Goal: Entertainment & Leisure: Browse casually

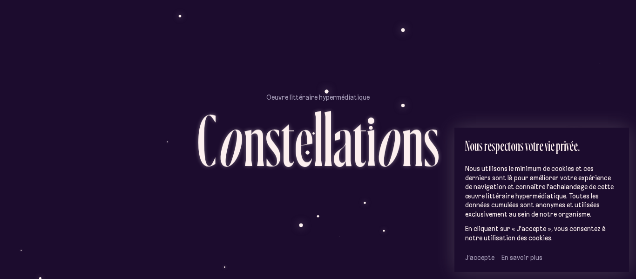
click at [479, 257] on span "J’accepte" at bounding box center [479, 257] width 29 height 8
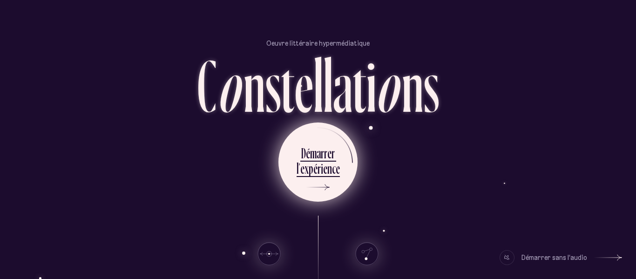
click at [330, 148] on div "e" at bounding box center [330, 153] width 4 height 18
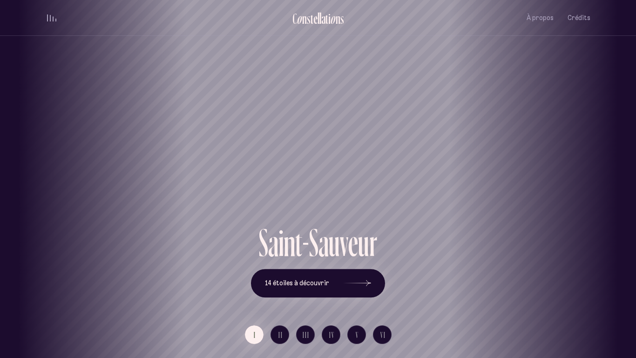
drag, startPoint x: 328, startPoint y: 139, endPoint x: 365, endPoint y: 140, distance: 37.3
click at [365, 140] on div "Saint-Sauveur" at bounding box center [337, 111] width 636 height 223
drag, startPoint x: 366, startPoint y: 141, endPoint x: 528, endPoint y: 147, distance: 162.2
click at [528, 147] on div "Vieux-[GEOGRAPHIC_DATA]" at bounding box center [480, 111] width 636 height 223
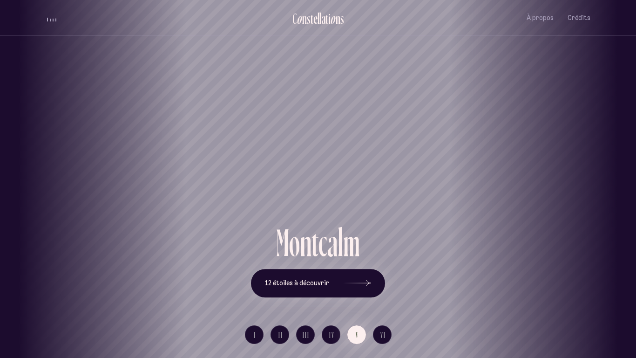
drag, startPoint x: 364, startPoint y: 174, endPoint x: 458, endPoint y: 184, distance: 93.7
click at [458, 184] on h1 "Montcalm" at bounding box center [360, 190] width 595 height 39
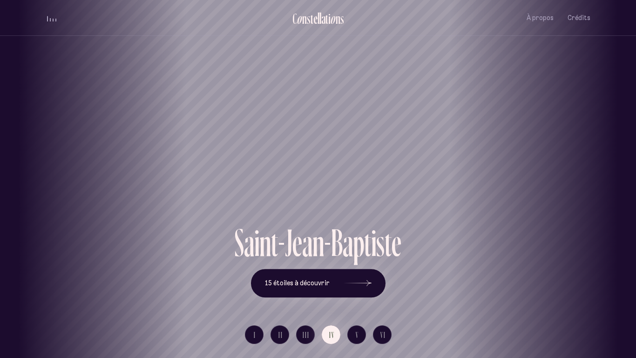
drag, startPoint x: 355, startPoint y: 155, endPoint x: 409, endPoint y: 172, distance: 56.4
click at [409, 172] on div "Saint-Jean-[PERSON_NAME]" at bounding box center [371, 111] width 636 height 223
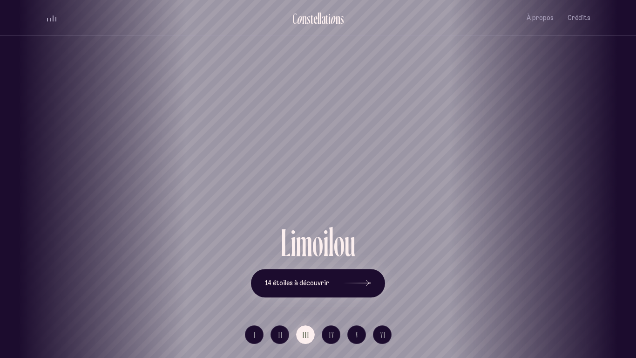
drag, startPoint x: 325, startPoint y: 175, endPoint x: 413, endPoint y: 179, distance: 88.2
click at [413, 179] on h1 "Limoilou" at bounding box center [406, 190] width 595 height 39
drag, startPoint x: 330, startPoint y: 152, endPoint x: 440, endPoint y: 162, distance: 110.9
click at [440, 162] on div "Saint-Roch" at bounding box center [386, 111] width 636 height 223
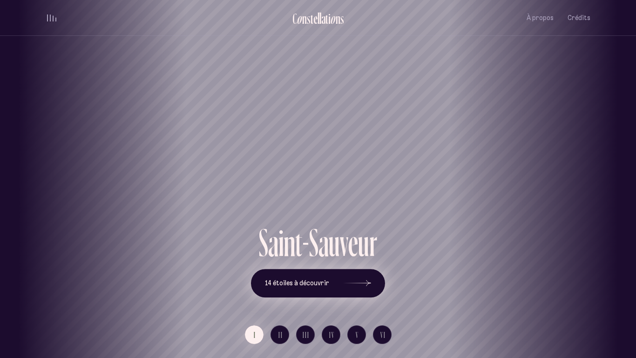
click at [326, 279] on button "14 étoiles à découvrir" at bounding box center [318, 283] width 134 height 29
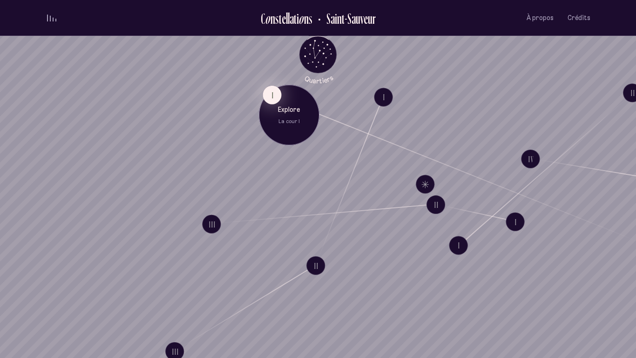
click at [271, 100] on button "I" at bounding box center [272, 95] width 19 height 19
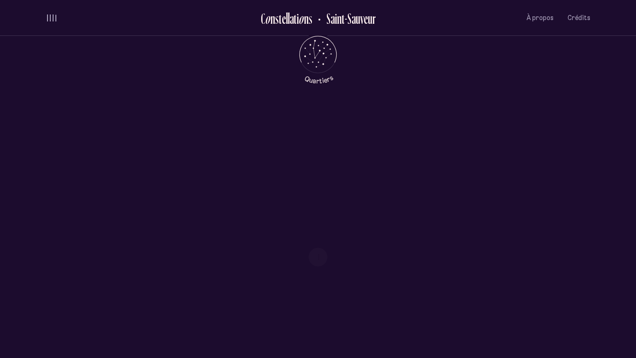
scroll to position [455, 0]
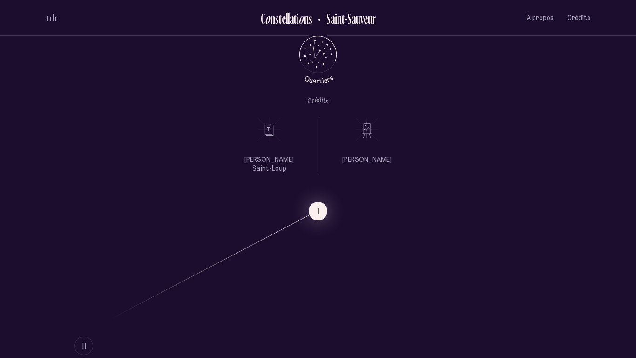
click at [274, 139] on icon at bounding box center [269, 129] width 23 height 23
click at [384, 158] on div "[PERSON_NAME]" at bounding box center [367, 145] width 70 height 55
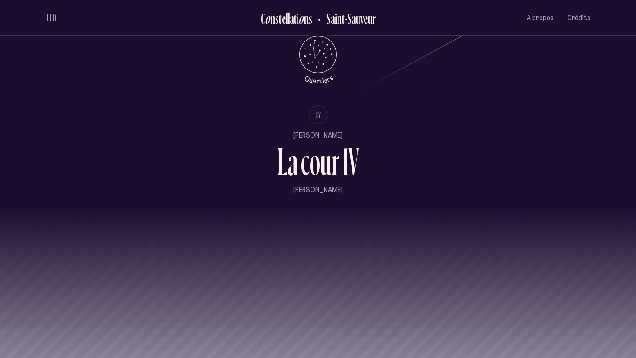
scroll to position [1146, 0]
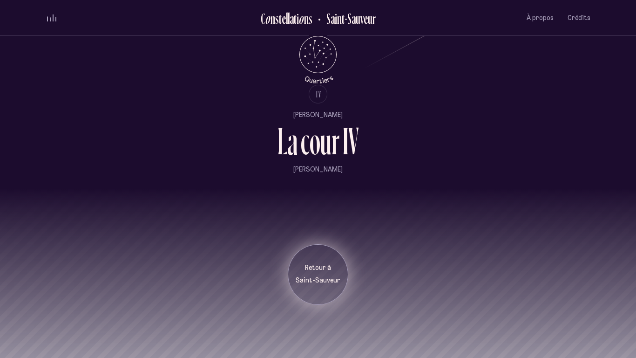
click at [327, 276] on p "Saint-Sauveur" at bounding box center [318, 280] width 47 height 9
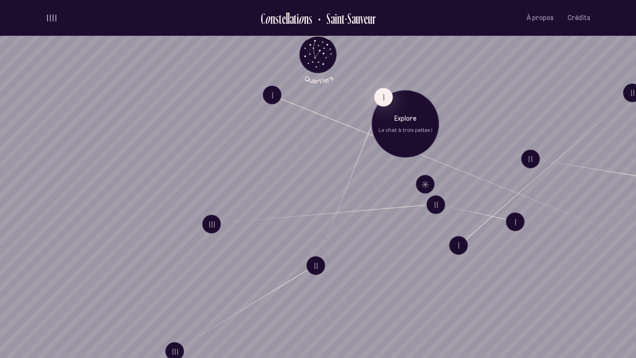
click at [384, 130] on p "Le chat à trois pattes I" at bounding box center [406, 129] width 54 height 7
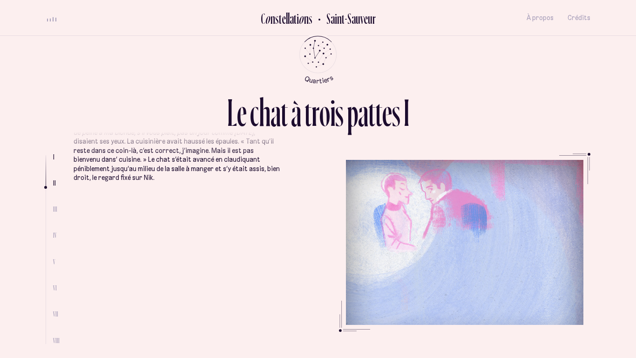
scroll to position [395, 0]
click at [452, 238] on ul "Le jour où le chat à trois pattes du quartier [GEOGRAPHIC_DATA] est entré, comm…" at bounding box center [332, 248] width 517 height 191
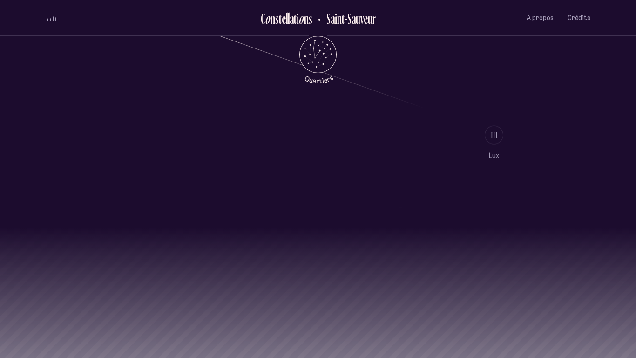
scroll to position [926, 0]
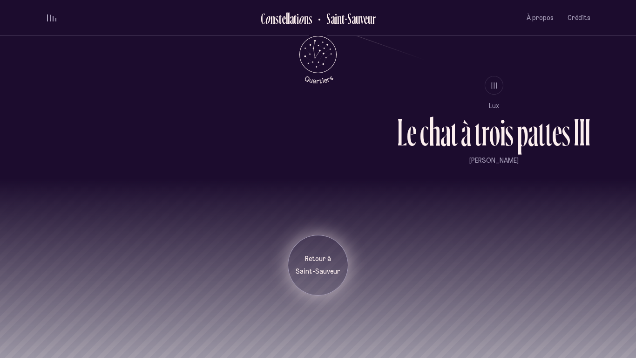
click at [308, 257] on p "Retour à" at bounding box center [318, 258] width 47 height 9
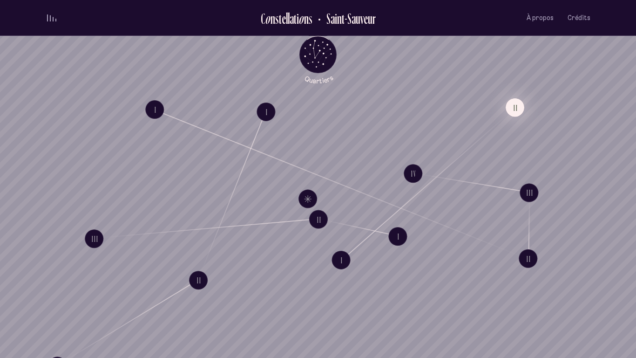
click at [510, 108] on button "II" at bounding box center [515, 107] width 19 height 19
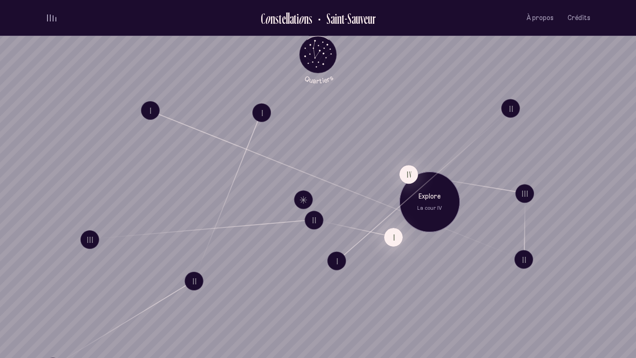
click at [396, 242] on button "I" at bounding box center [393, 237] width 19 height 19
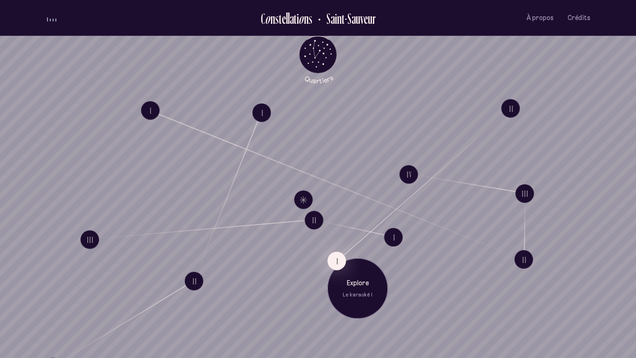
click at [360, 279] on div "Explore Le karaoké I" at bounding box center [358, 288] width 47 height 20
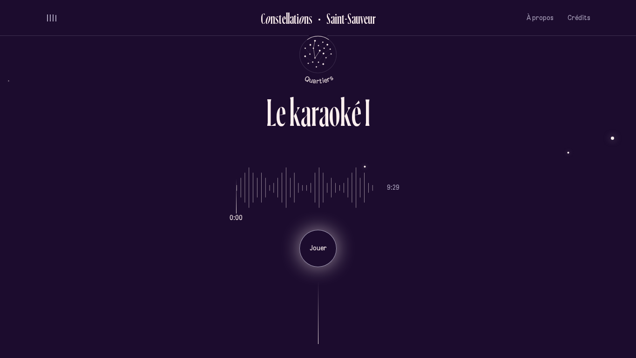
click at [326, 251] on p "Jouer" at bounding box center [318, 248] width 23 height 9
click at [287, 198] on input "range" at bounding box center [305, 188] width 137 height 70
type input "***"
click at [321, 187] on input "range" at bounding box center [305, 188] width 137 height 70
click at [317, 239] on div "Pause" at bounding box center [318, 248] width 37 height 37
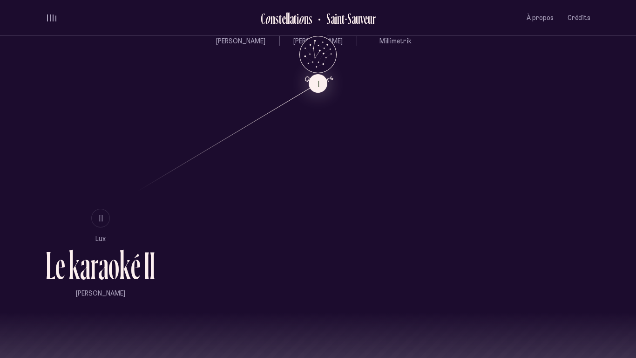
scroll to position [706, 0]
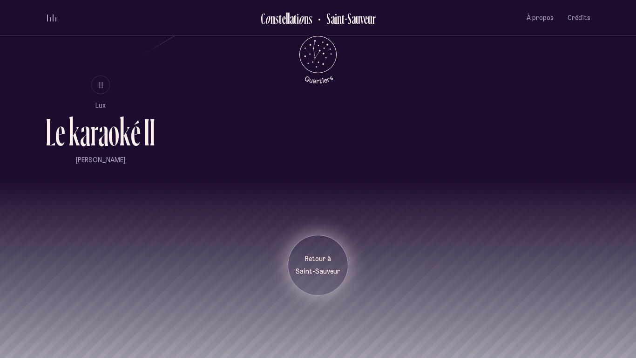
click at [330, 261] on p "Retour à" at bounding box center [318, 258] width 47 height 9
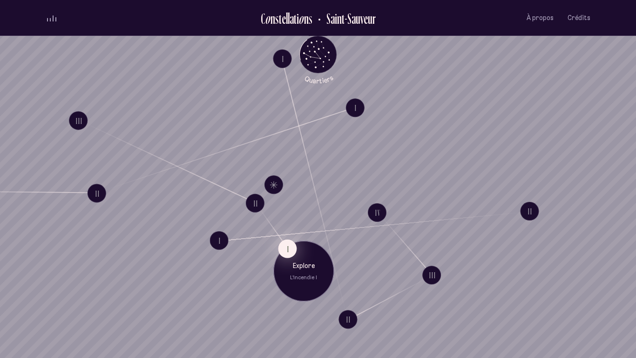
click at [287, 249] on button "I" at bounding box center [287, 248] width 19 height 19
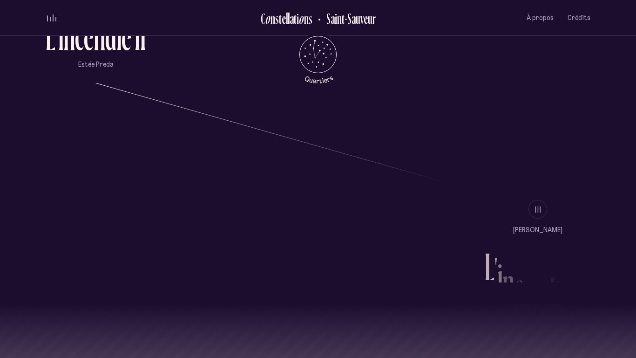
scroll to position [926, 0]
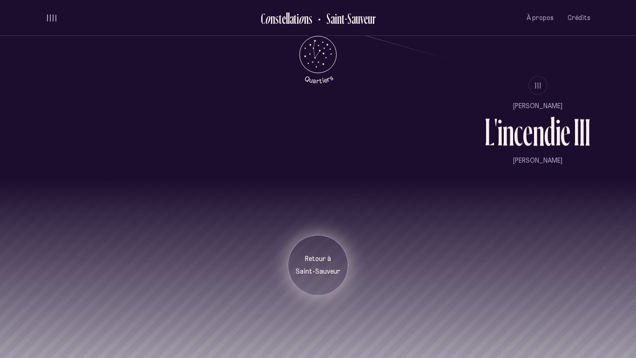
click at [306, 266] on div "Retour à [GEOGRAPHIC_DATA]" at bounding box center [318, 265] width 47 height 22
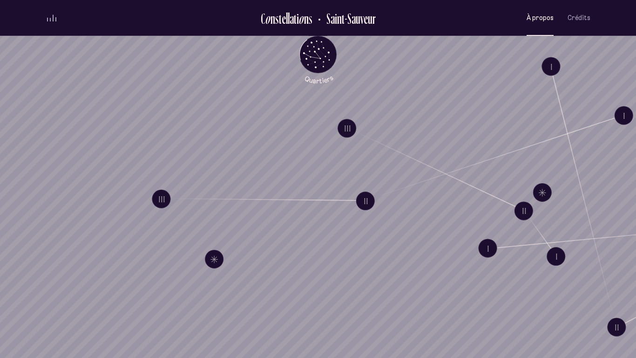
click at [553, 22] on button "À propos" at bounding box center [540, 18] width 27 height 22
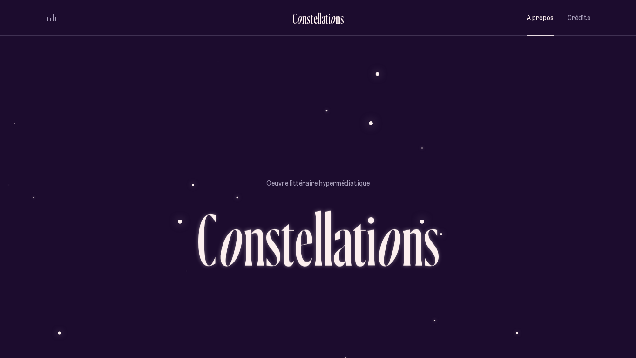
scroll to position [862, 0]
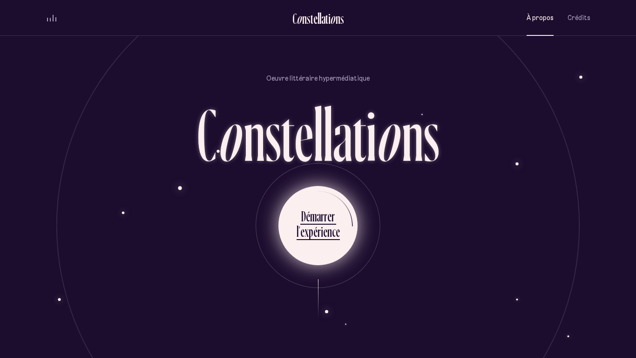
click at [312, 225] on div "p" at bounding box center [311, 231] width 5 height 18
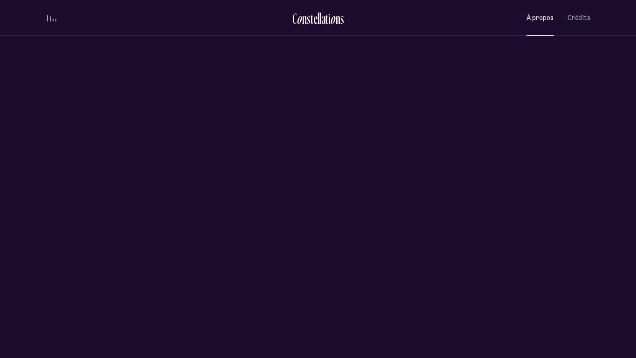
scroll to position [0, 0]
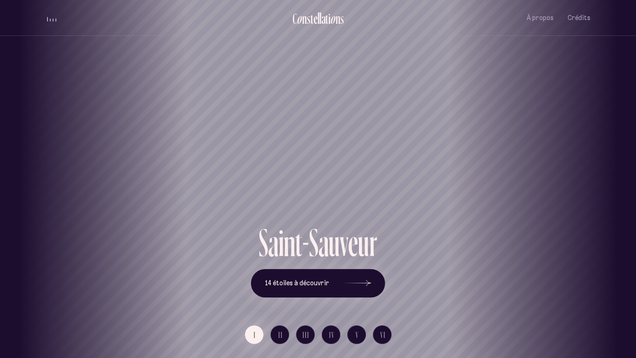
click at [567, 213] on div "Saint-Sauveur" at bounding box center [318, 190] width 622 height 67
click at [279, 279] on button "II" at bounding box center [280, 334] width 19 height 19
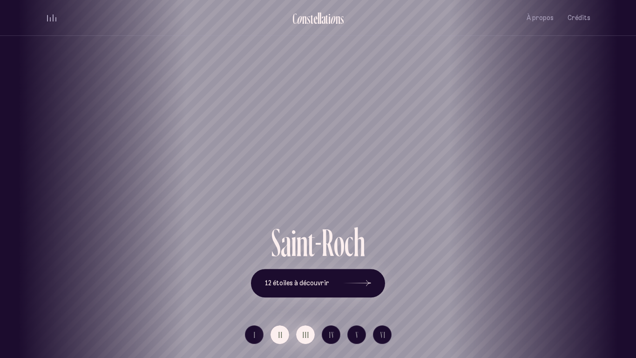
click at [308, 279] on span "III" at bounding box center [306, 335] width 7 height 8
click at [340, 279] on button "IV" at bounding box center [331, 334] width 19 height 19
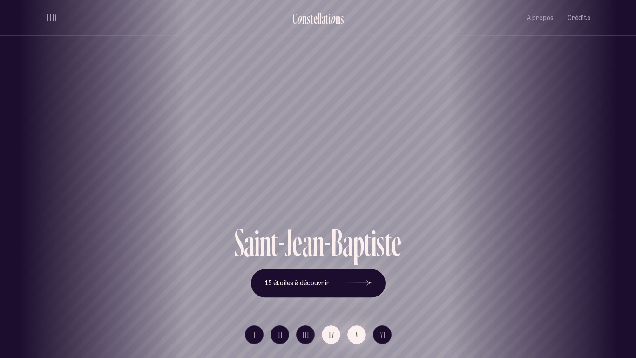
click at [360, 279] on button "V" at bounding box center [357, 334] width 19 height 19
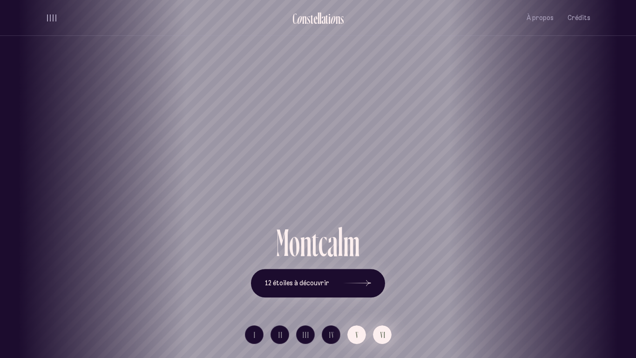
click at [387, 279] on button "VI" at bounding box center [382, 334] width 19 height 19
click at [357, 279] on button "V" at bounding box center [357, 334] width 19 height 19
click at [315, 279] on span "12 étoiles à découvrir" at bounding box center [297, 283] width 64 height 8
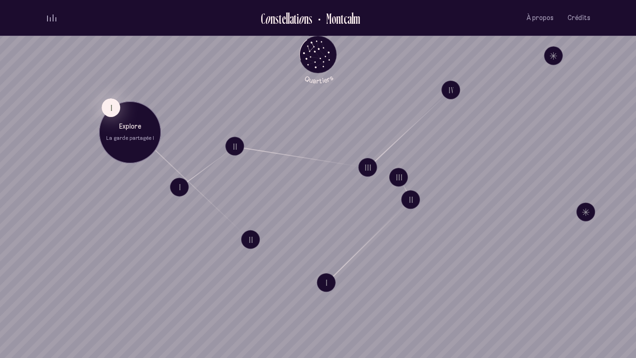
click at [107, 104] on button "I" at bounding box center [111, 107] width 19 height 19
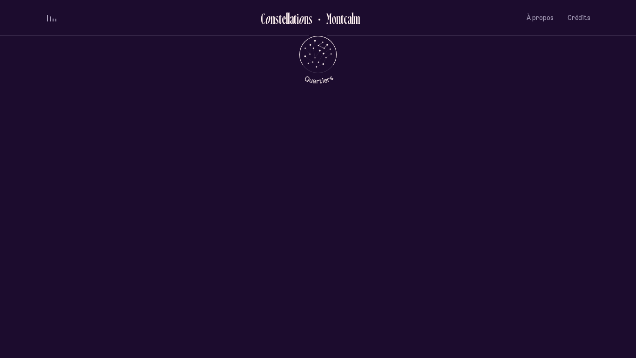
scroll to position [452, 0]
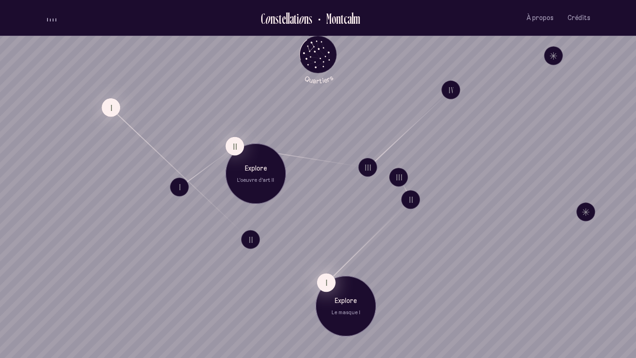
click at [320, 279] on button "I" at bounding box center [326, 282] width 19 height 19
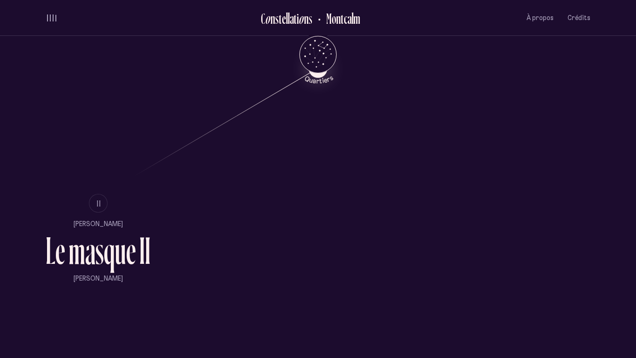
scroll to position [592, 0]
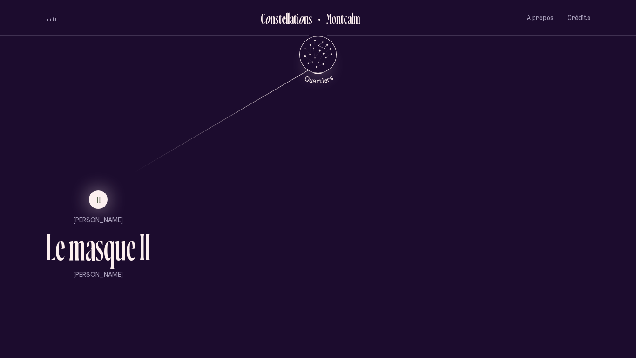
click at [98, 200] on span "II" at bounding box center [99, 200] width 5 height 8
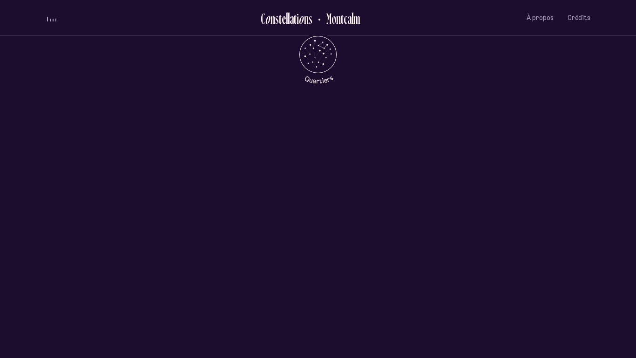
scroll to position [0, 0]
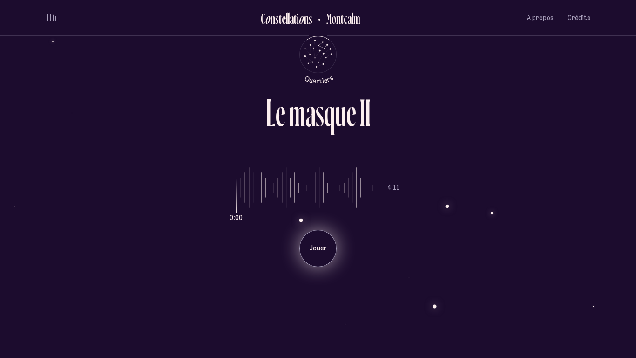
click at [327, 246] on p "Jouer" at bounding box center [318, 248] width 23 height 9
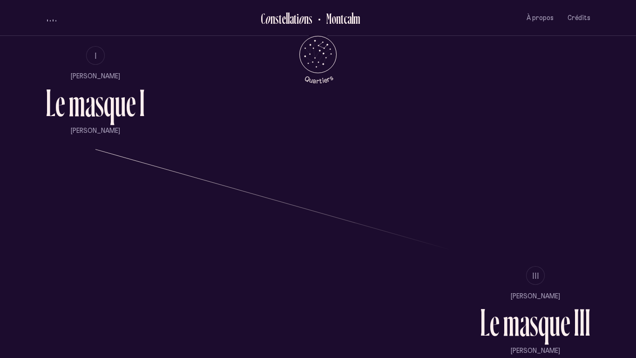
scroll to position [735, 0]
click at [538, 273] on span "III" at bounding box center [536, 276] width 7 height 8
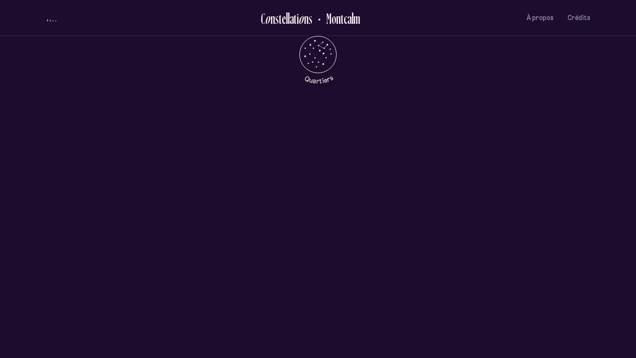
scroll to position [0, 0]
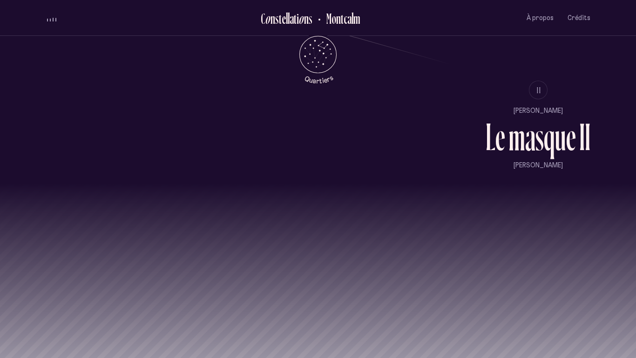
scroll to position [926, 0]
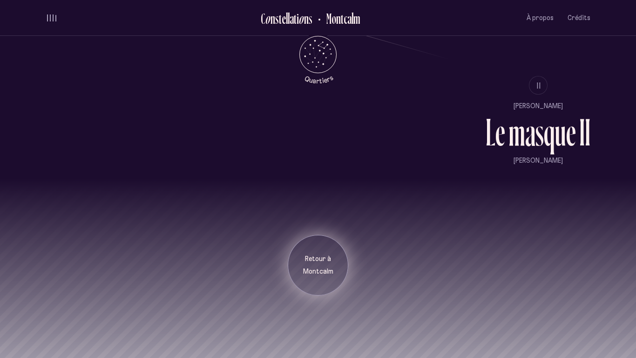
click at [319, 265] on div "Retour à [GEOGRAPHIC_DATA]" at bounding box center [318, 265] width 47 height 22
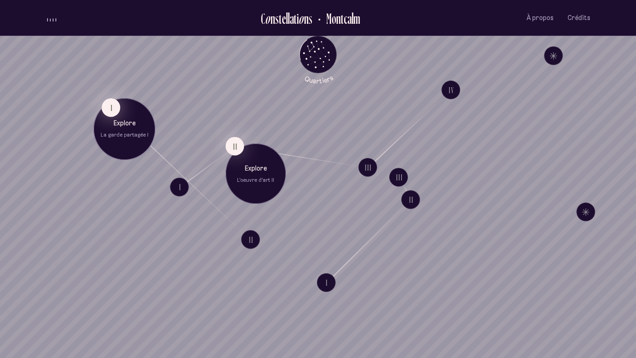
click at [111, 112] on button "I" at bounding box center [111, 107] width 19 height 19
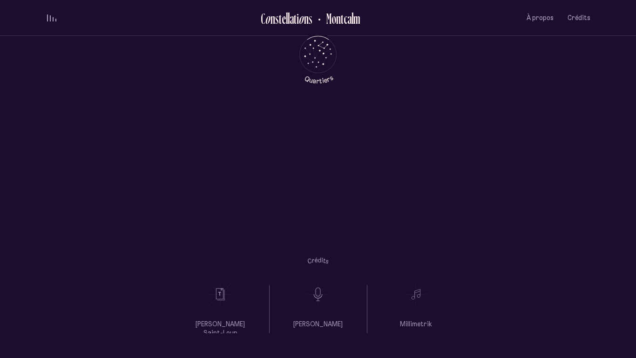
click at [329, 246] on div "[PERSON_NAME] Saint-Loup [PERSON_NAME] Millimetrik" at bounding box center [318, 242] width 636 height 181
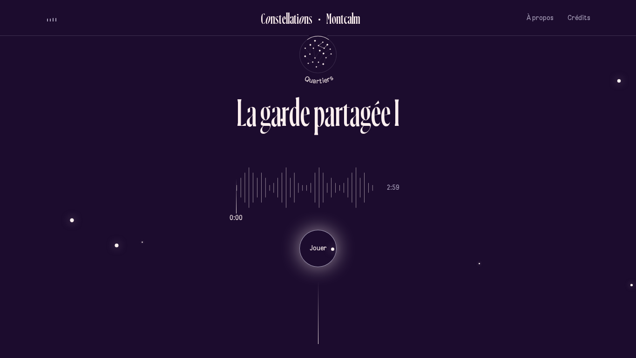
click at [323, 245] on p "Jouer" at bounding box center [318, 248] width 23 height 9
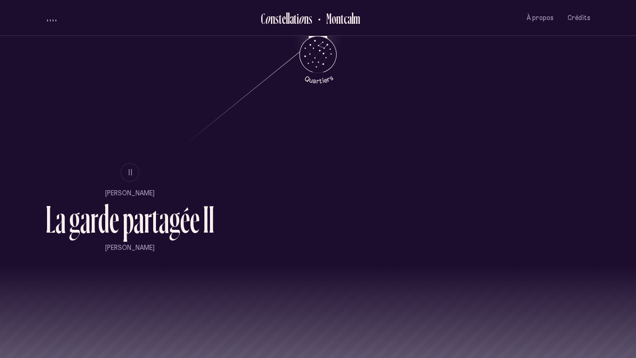
scroll to position [630, 0]
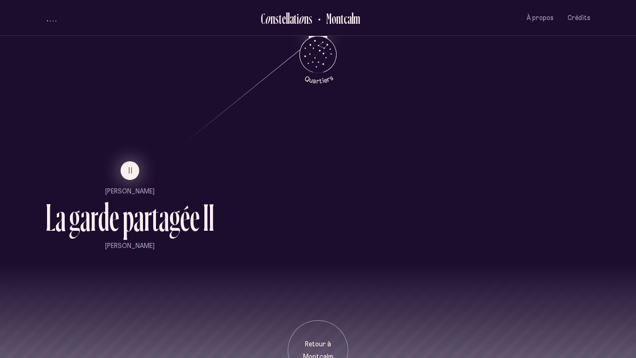
click at [127, 161] on button "II" at bounding box center [130, 170] width 19 height 19
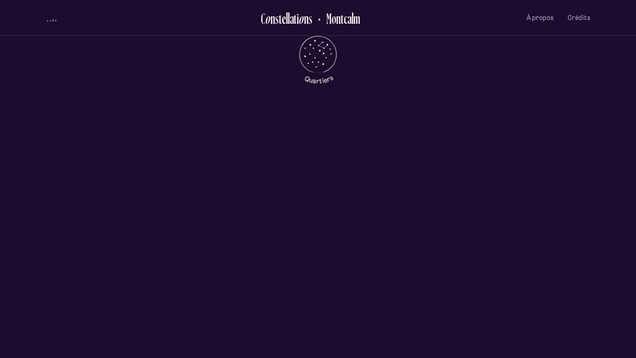
scroll to position [0, 0]
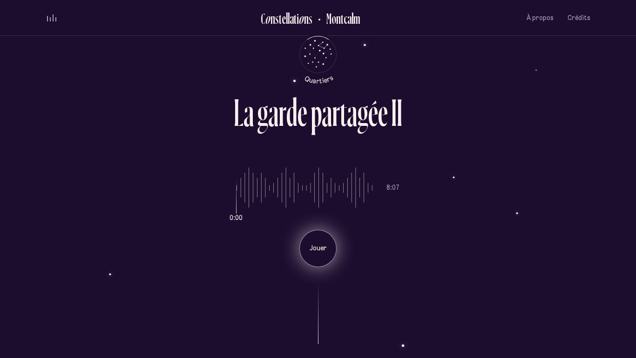
click at [322, 253] on div "Jouer" at bounding box center [318, 248] width 37 height 37
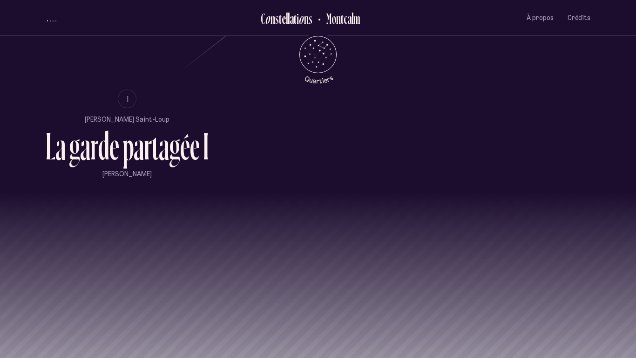
scroll to position [706, 0]
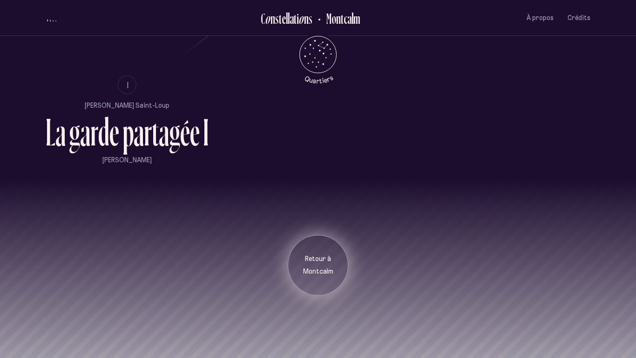
click at [335, 268] on p "Montcalm" at bounding box center [318, 271] width 47 height 9
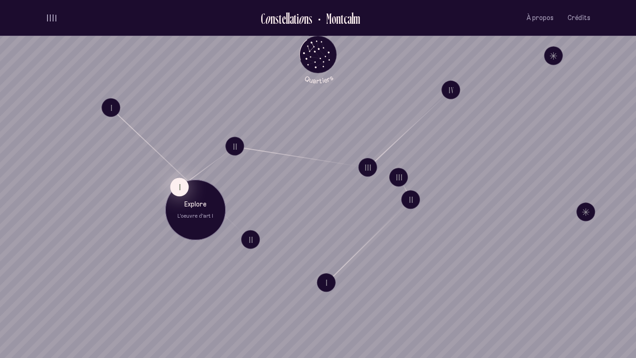
click at [180, 187] on button "I" at bounding box center [179, 187] width 19 height 19
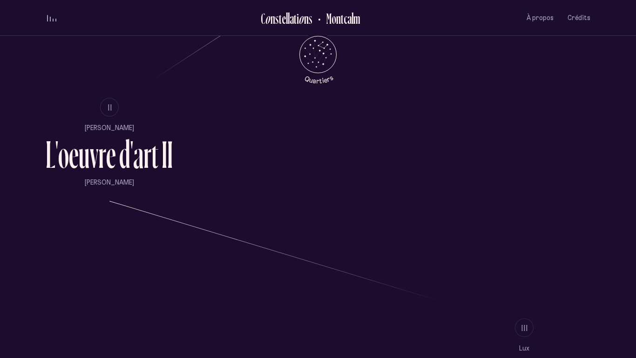
scroll to position [684, 0]
click at [111, 105] on span "II" at bounding box center [110, 107] width 5 height 8
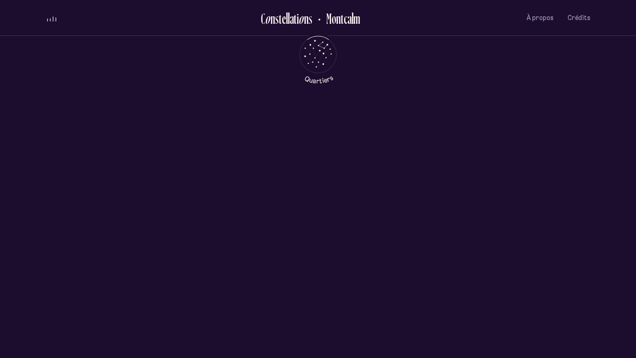
scroll to position [0, 0]
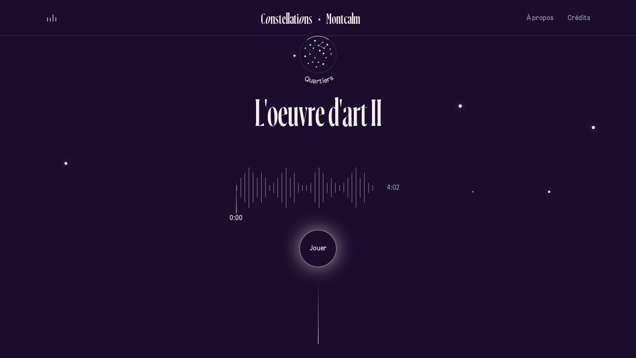
click at [332, 237] on div "Jouer" at bounding box center [318, 248] width 37 height 37
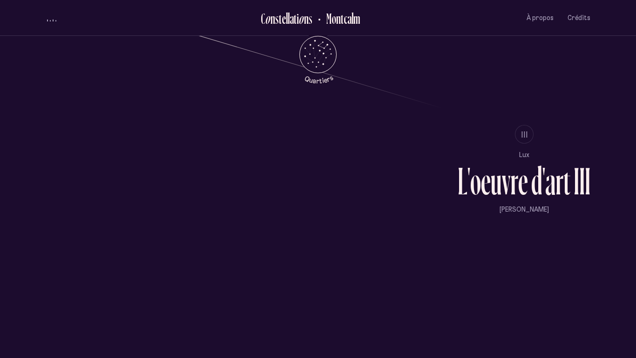
scroll to position [879, 0]
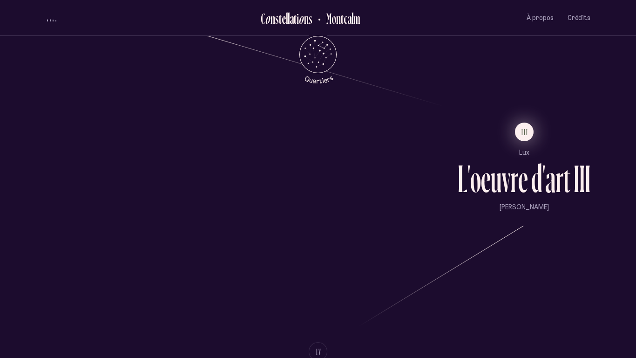
click at [525, 132] on span "III" at bounding box center [525, 132] width 7 height 8
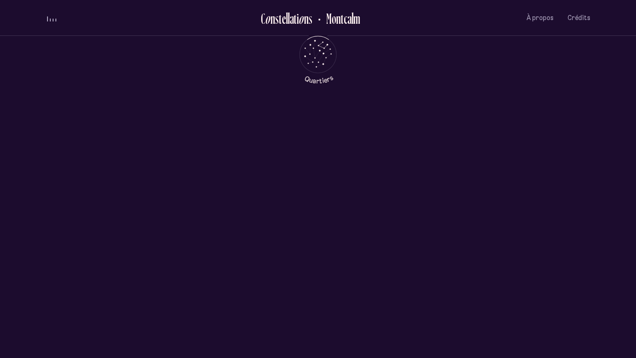
scroll to position [0, 0]
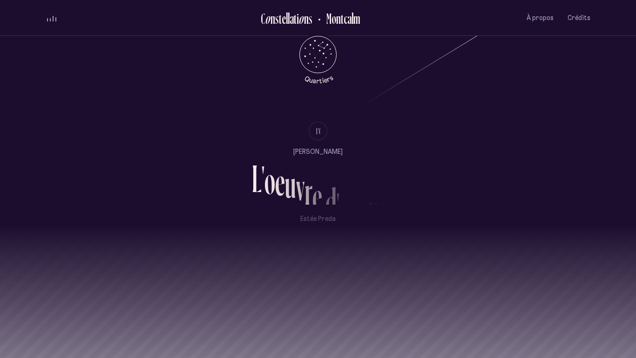
scroll to position [1101, 0]
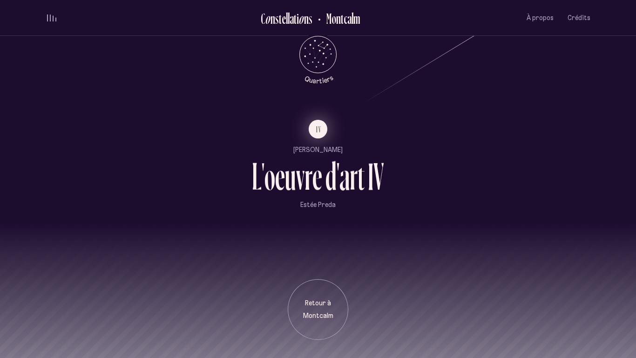
click at [320, 131] on span "IV" at bounding box center [319, 129] width 6 height 8
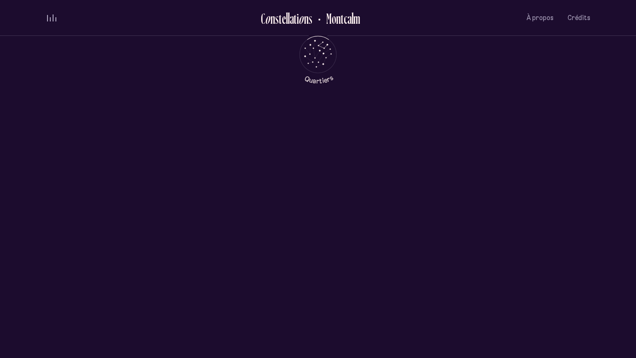
scroll to position [0, 0]
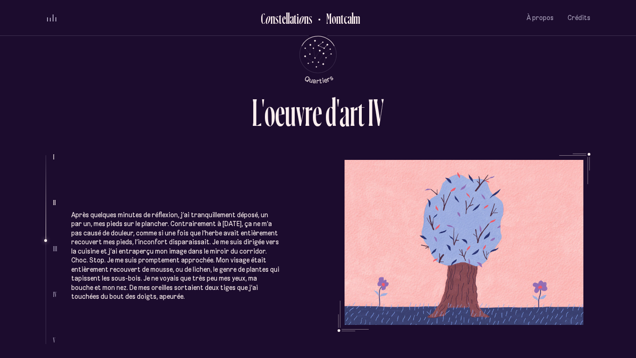
scroll to position [595, 0]
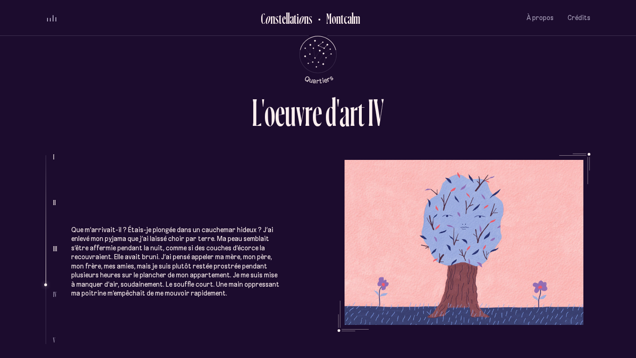
click at [209, 193] on div "Que m’arrivait-il ? Étais-je plongée dans un cauchemar hideux ? J’ai enlevé mon…" at bounding box center [175, 245] width 208 height 105
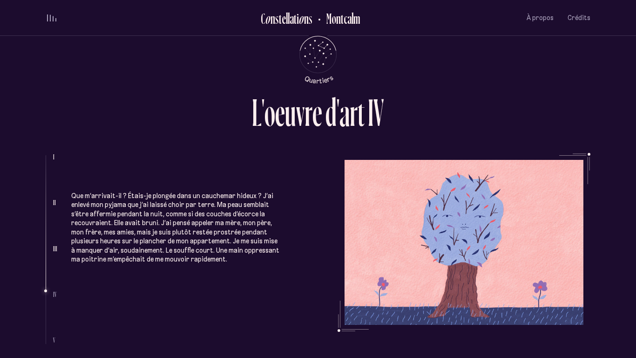
scroll to position [944, 0]
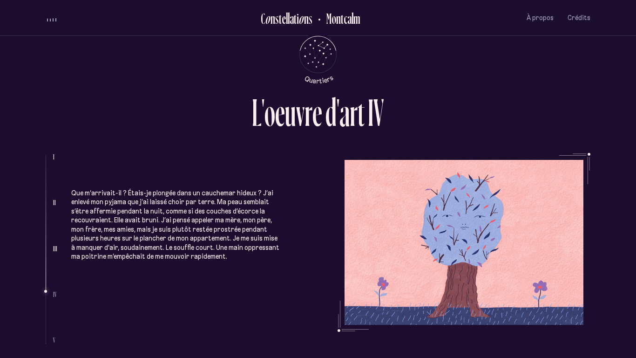
click at [218, 157] on div "Que m’arrivait-il ? Étais-je plongée dans un cauchemar hideux ? J’ai enlevé mon…" at bounding box center [175, 208] width 208 height 105
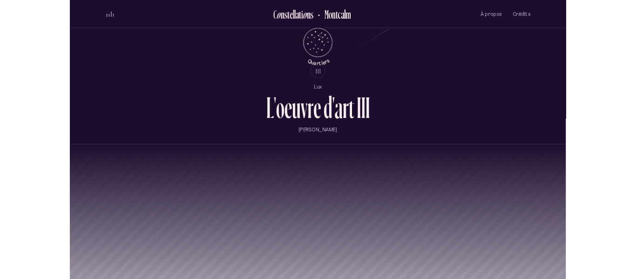
scroll to position [1146, 0]
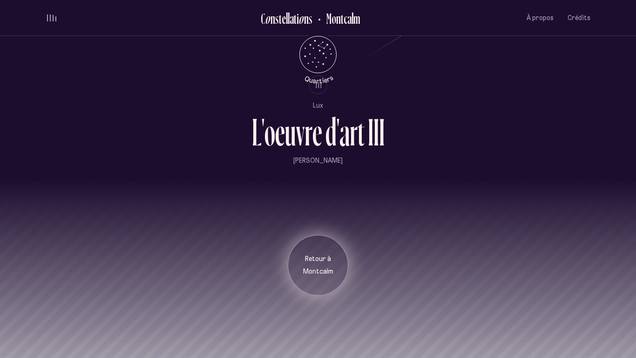
click at [319, 261] on p "Retour à" at bounding box center [318, 258] width 47 height 9
